Goal: Communication & Community: Answer question/provide support

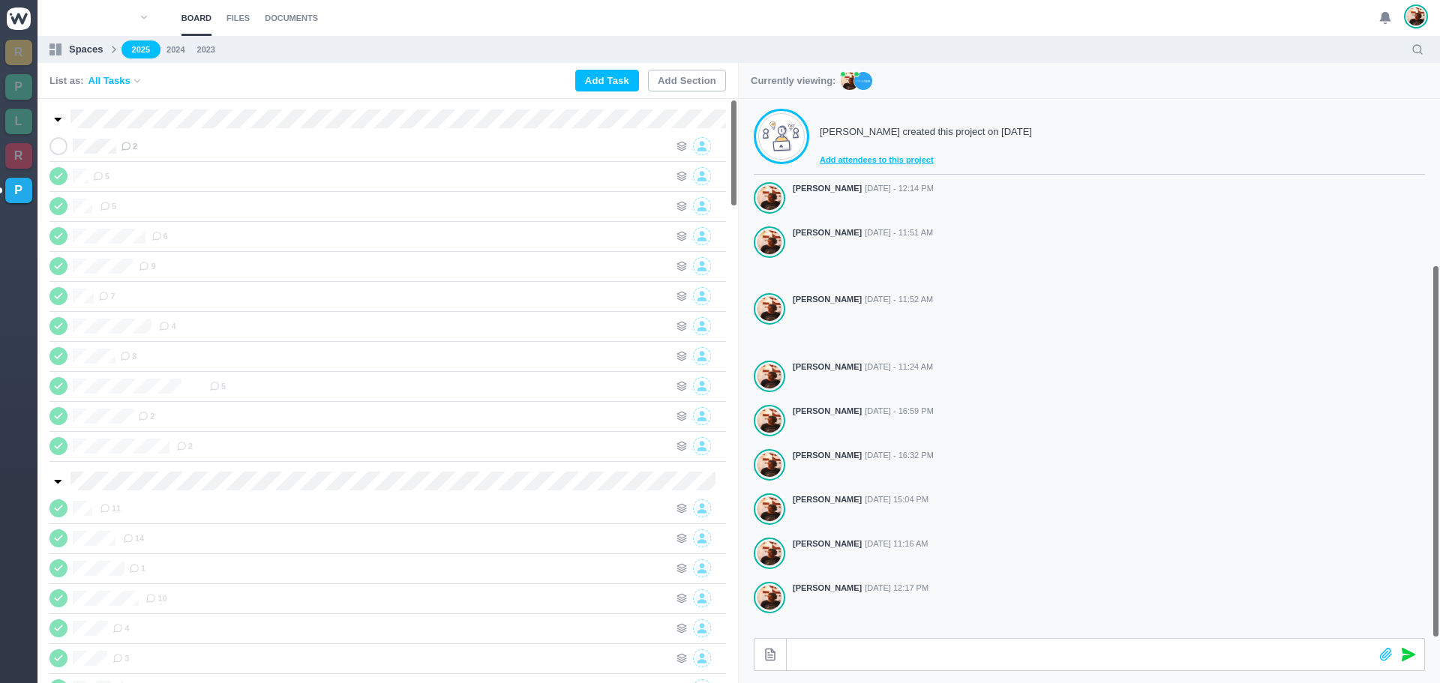
scroll to position [239, 0]
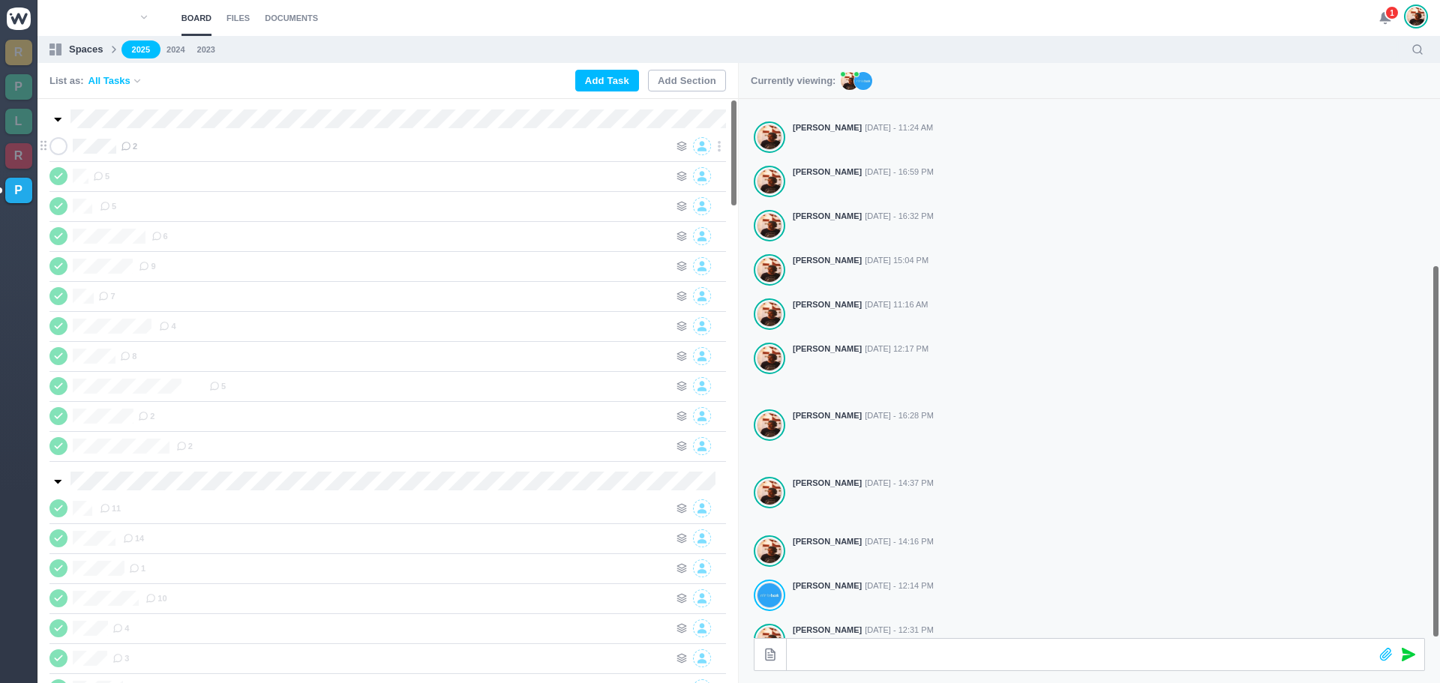
click at [582, 150] on div "2" at bounding box center [395, 146] width 548 height 18
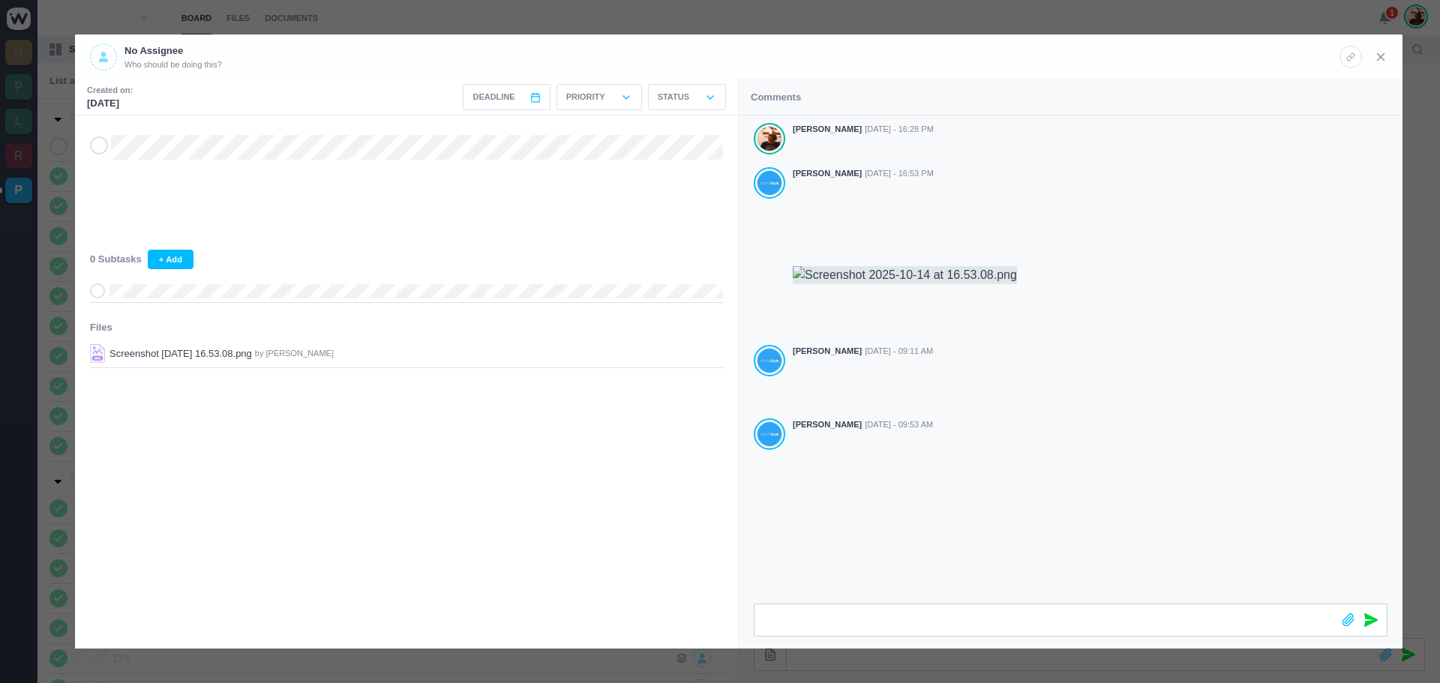
click at [1379, 56] on icon at bounding box center [1381, 57] width 14 height 14
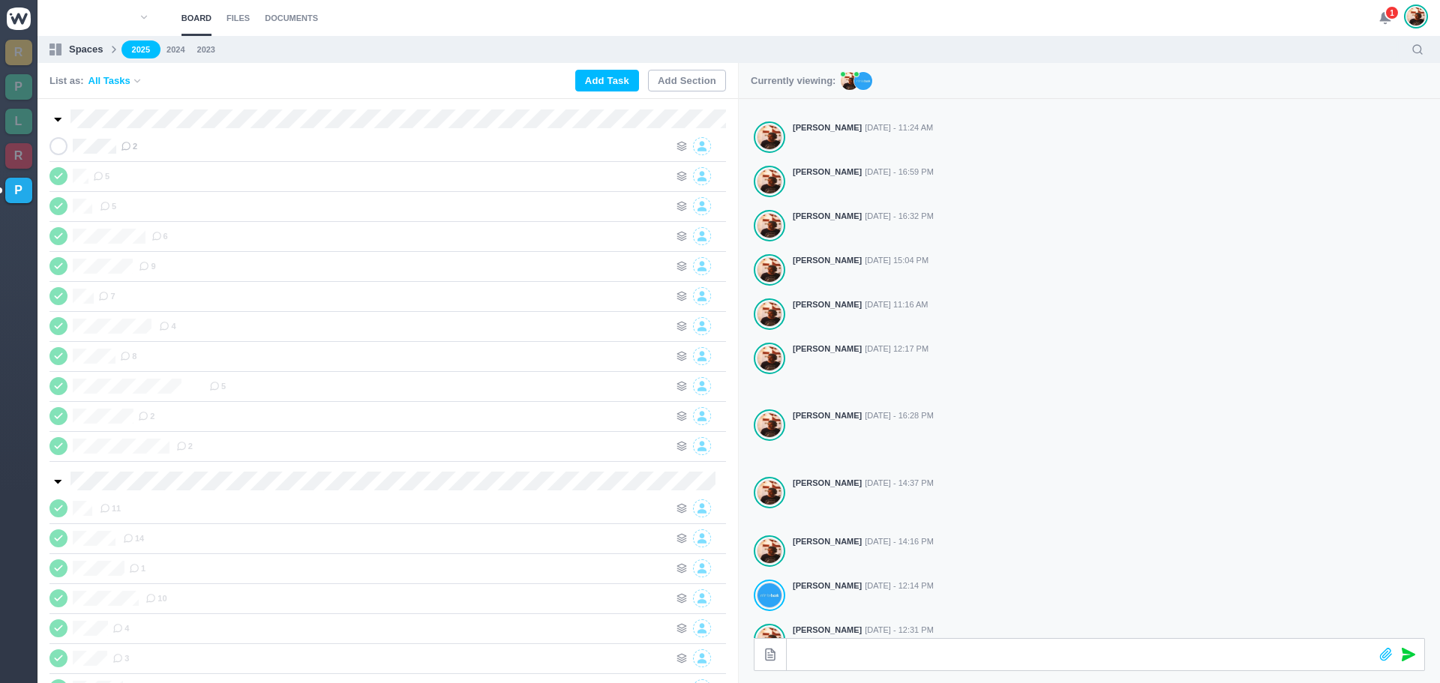
click at [1388, 17] on span "1" at bounding box center [1392, 12] width 15 height 15
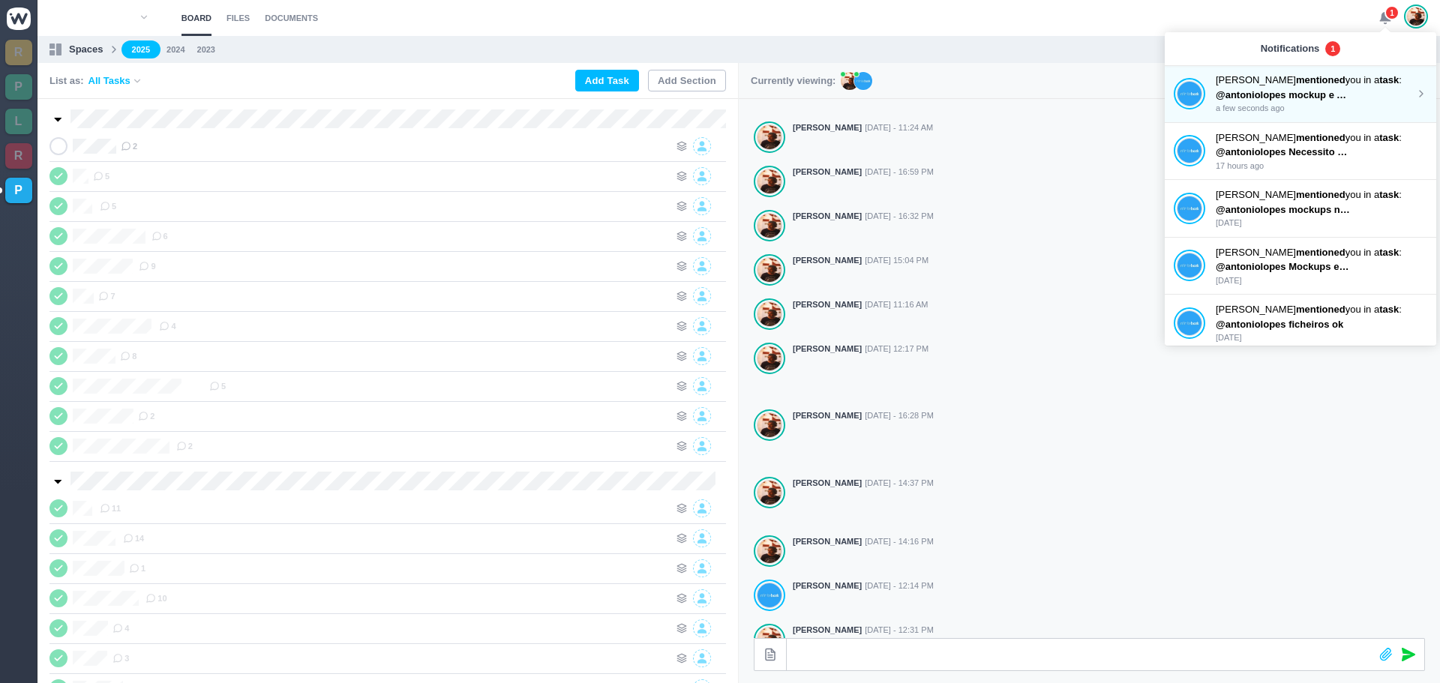
click at [1337, 80] on p "João Tosta mentioned you in a task :" at bounding box center [1316, 80] width 200 height 15
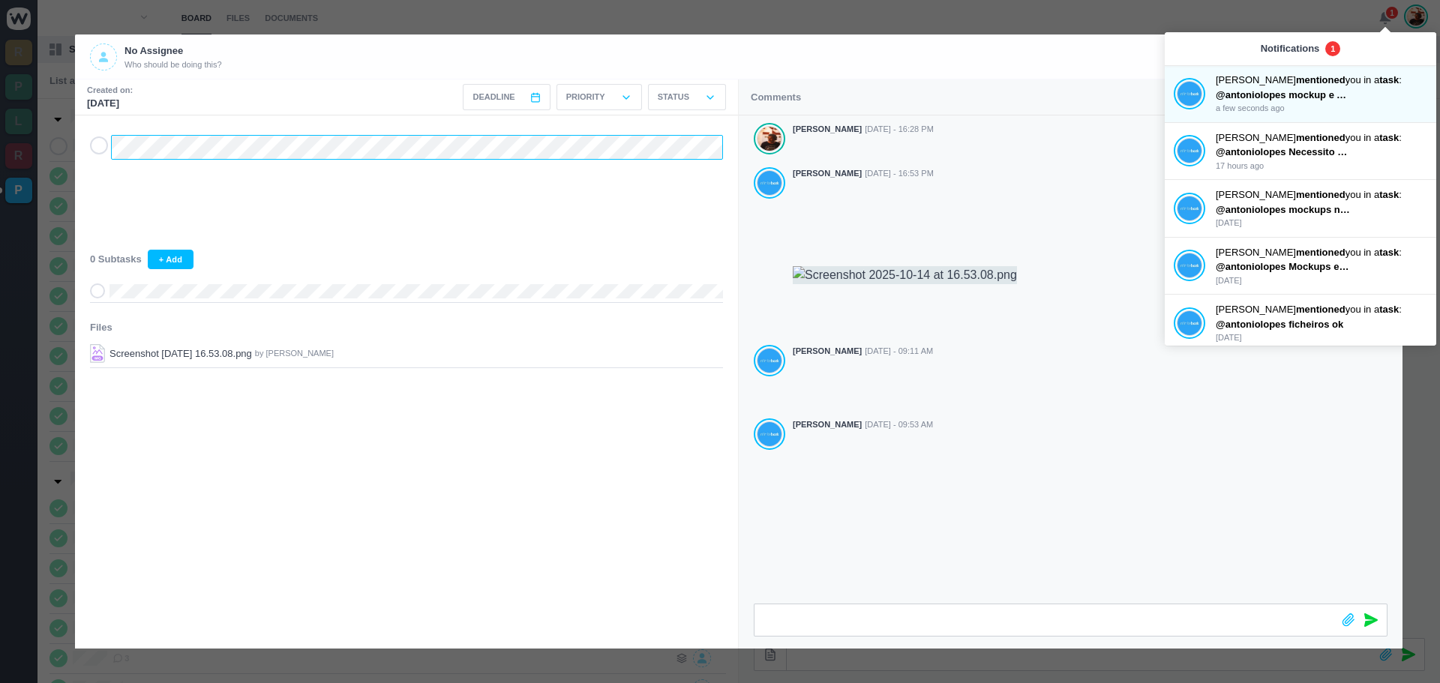
click at [104, 146] on div at bounding box center [406, 138] width 633 height 44
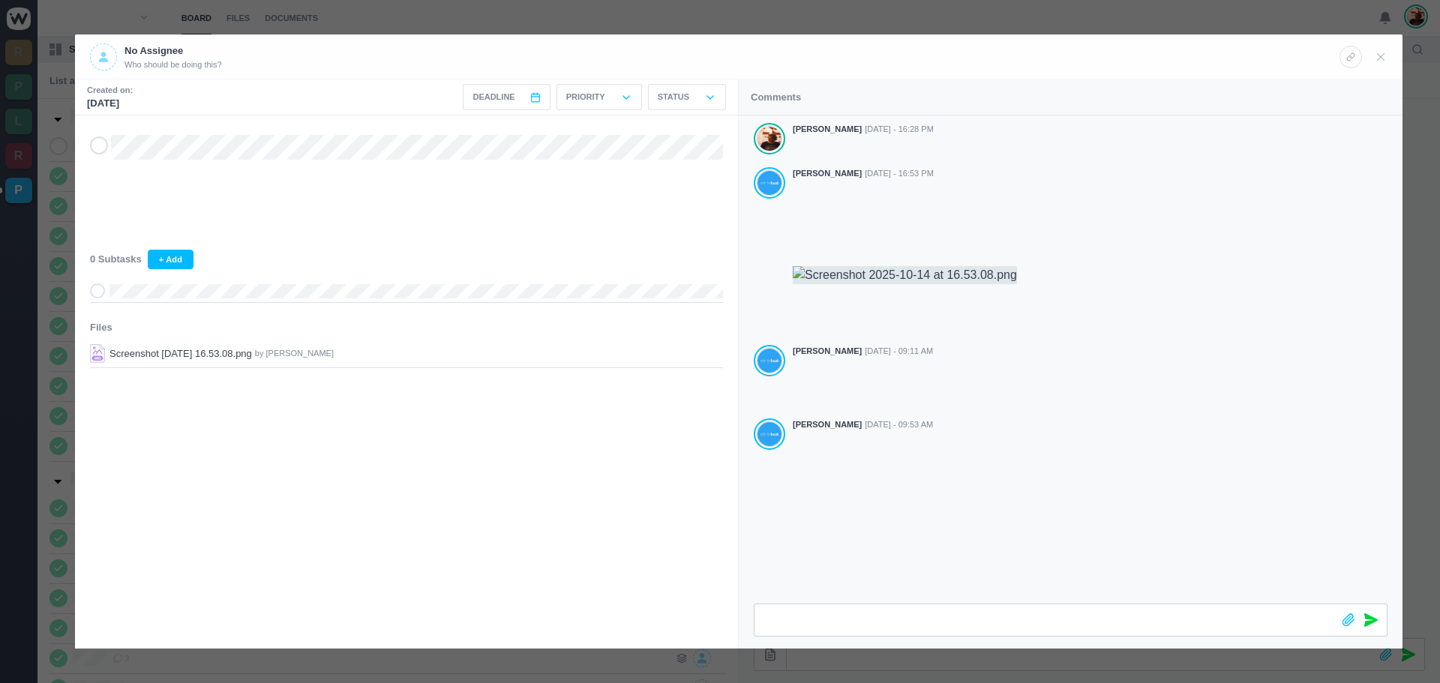
click at [98, 148] on use at bounding box center [98, 145] width 7 height 5
click at [1380, 62] on icon at bounding box center [1381, 57] width 14 height 14
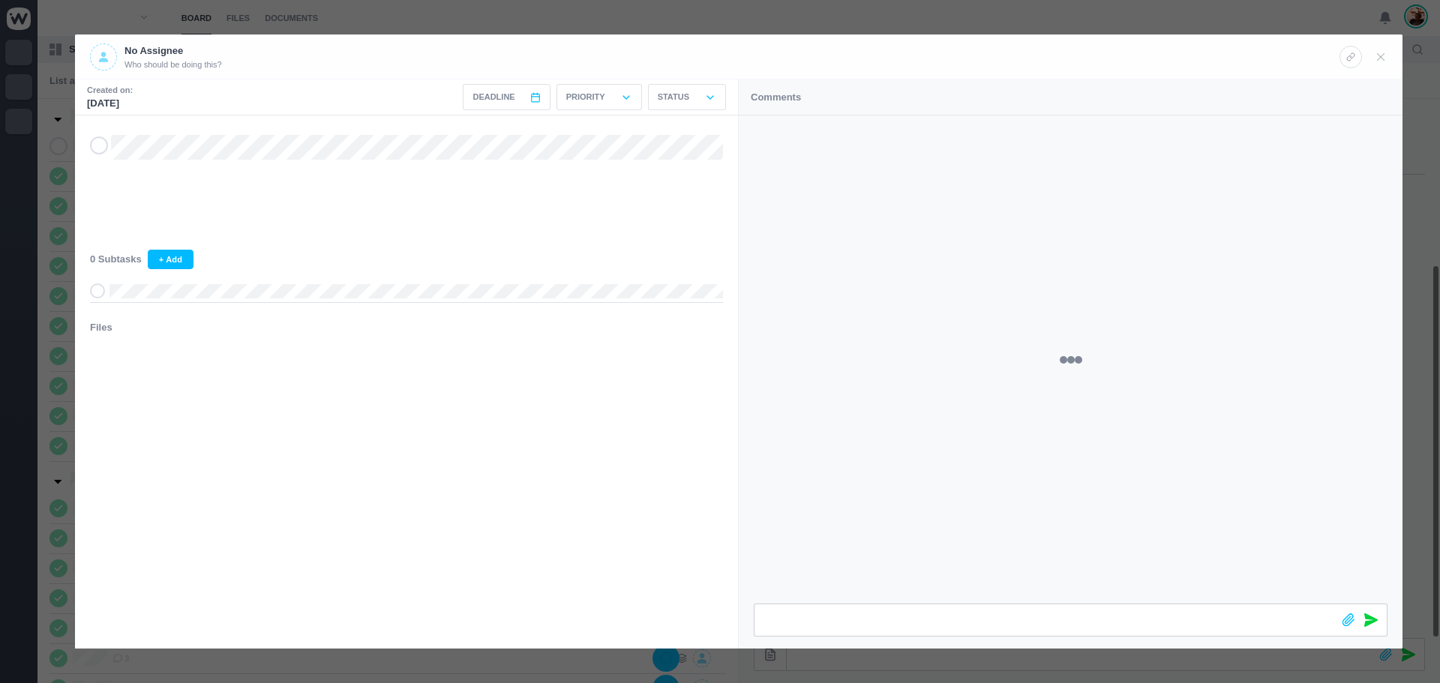
scroll to position [239, 0]
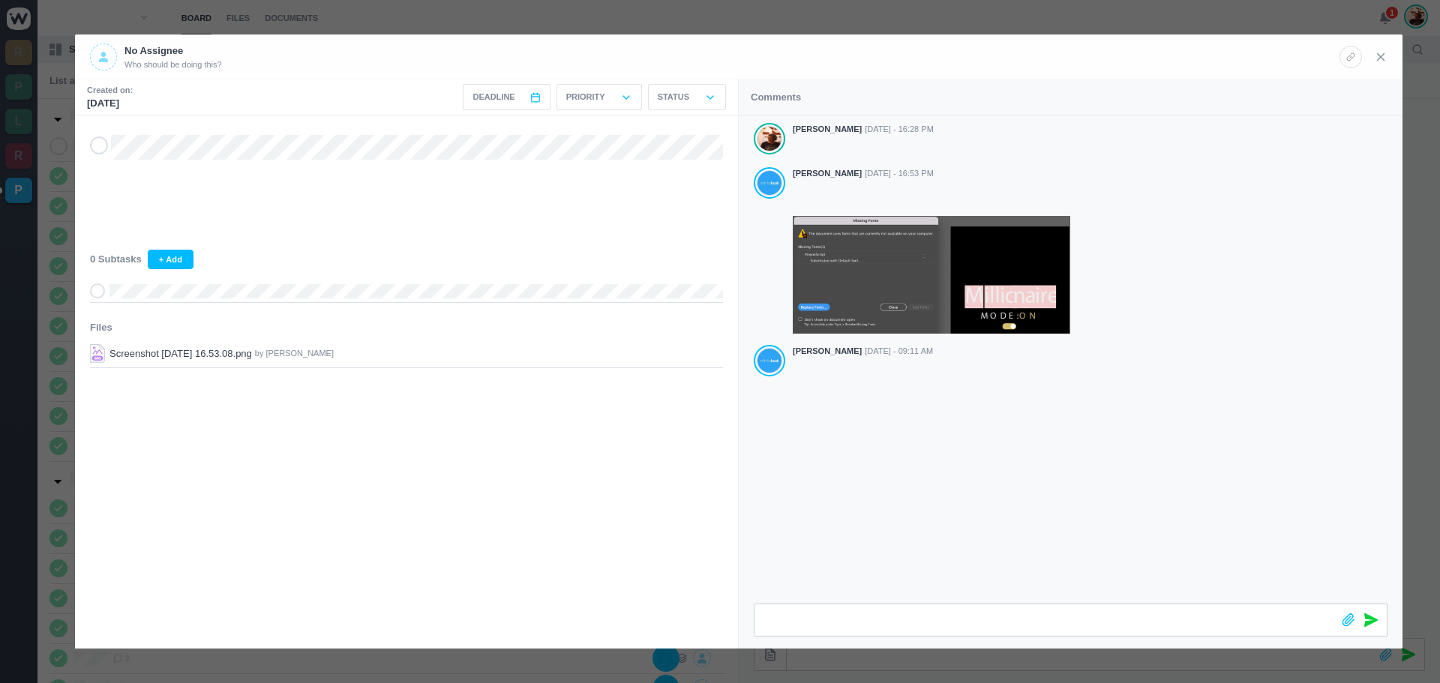
click at [1380, 60] on icon at bounding box center [1381, 57] width 14 height 14
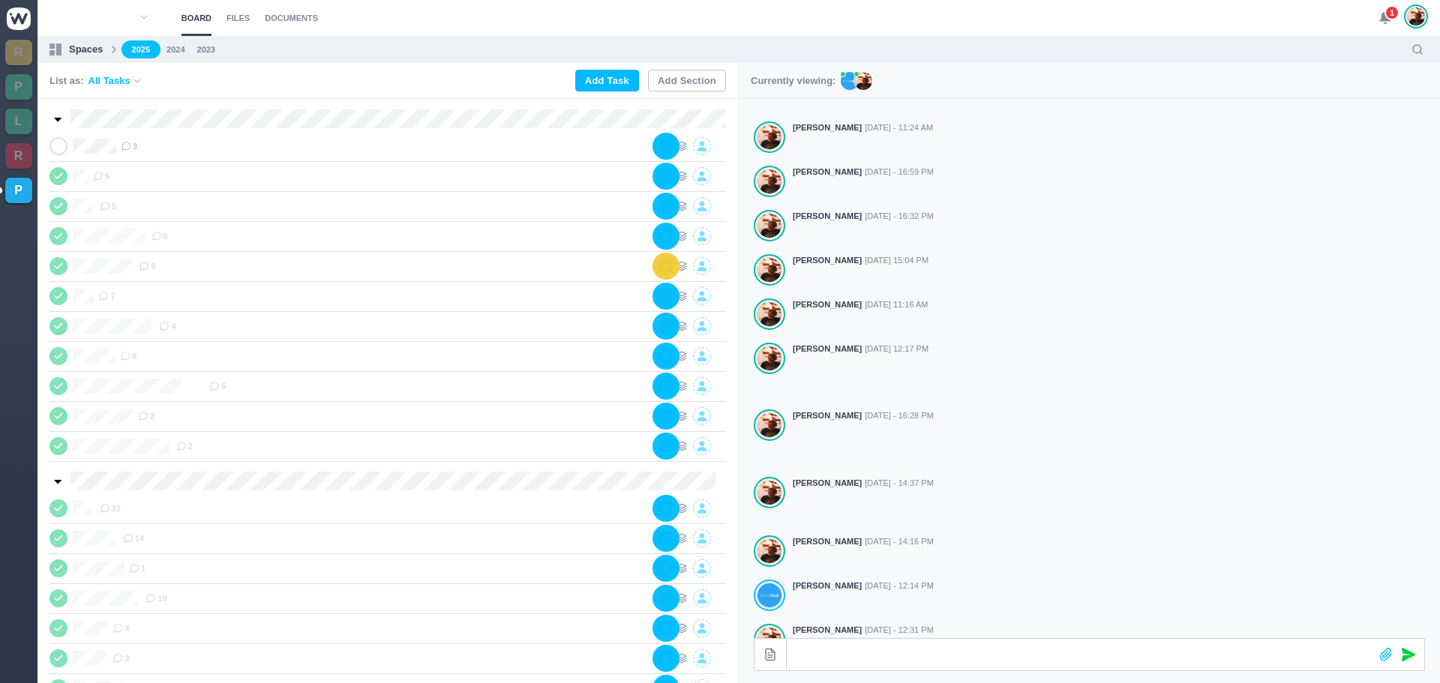
click at [1385, 15] on span "1" at bounding box center [1392, 12] width 15 height 15
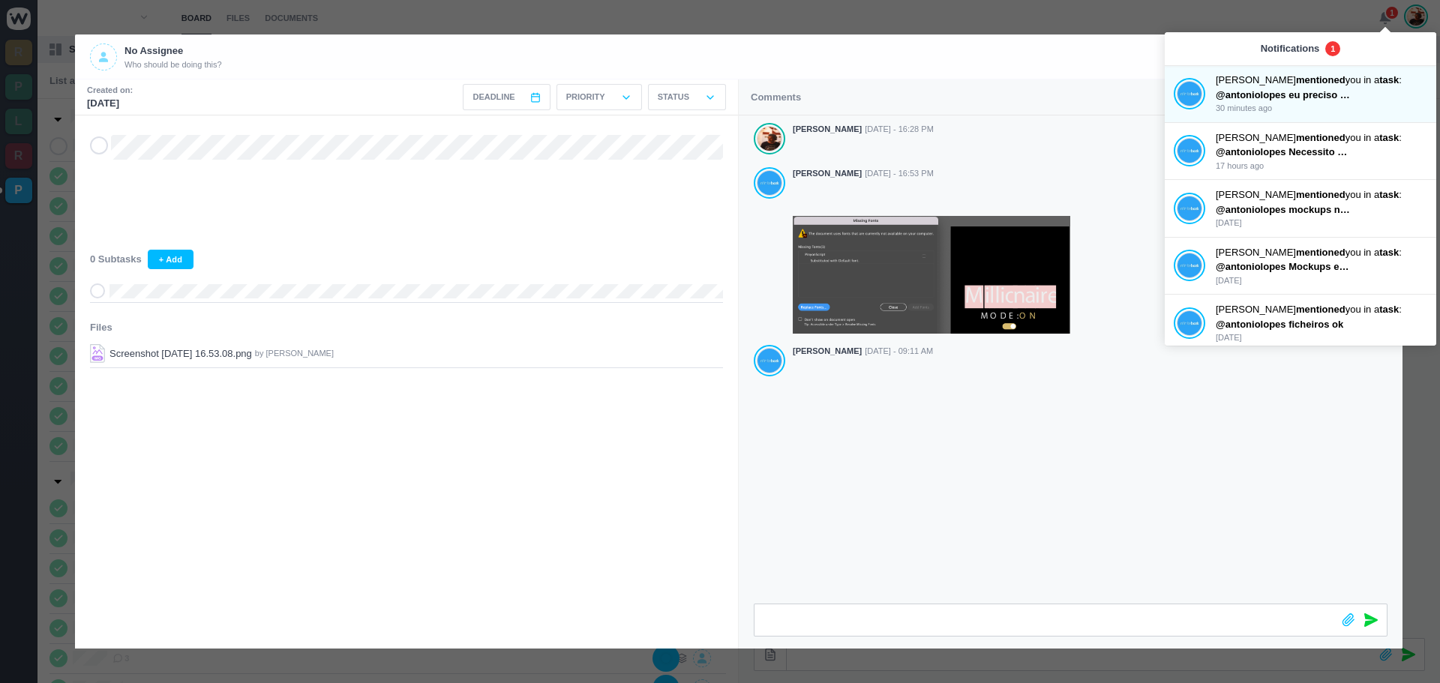
drag, startPoint x: 1133, startPoint y: 32, endPoint x: 1162, endPoint y: 50, distance: 34.7
click at [1133, 32] on div at bounding box center [720, 341] width 1440 height 683
